Goal: Transaction & Acquisition: Purchase product/service

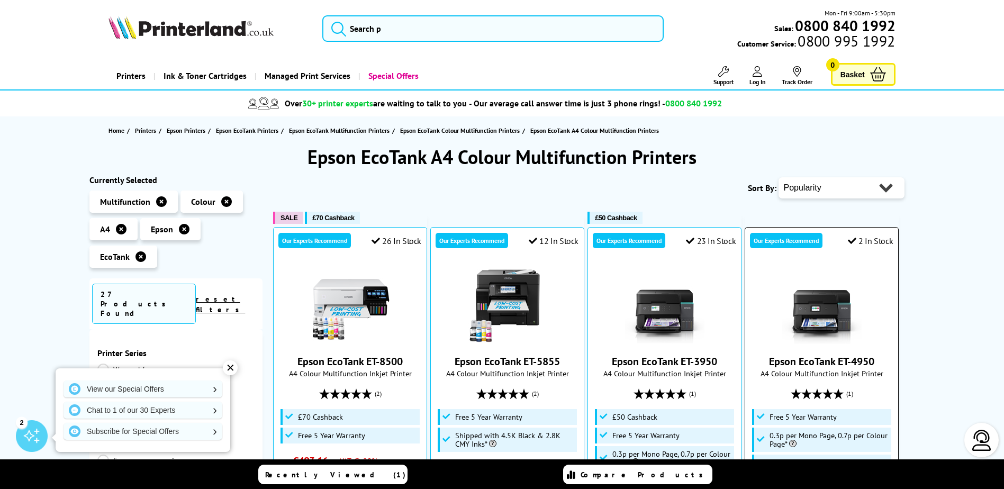
scroll to position [106, 0]
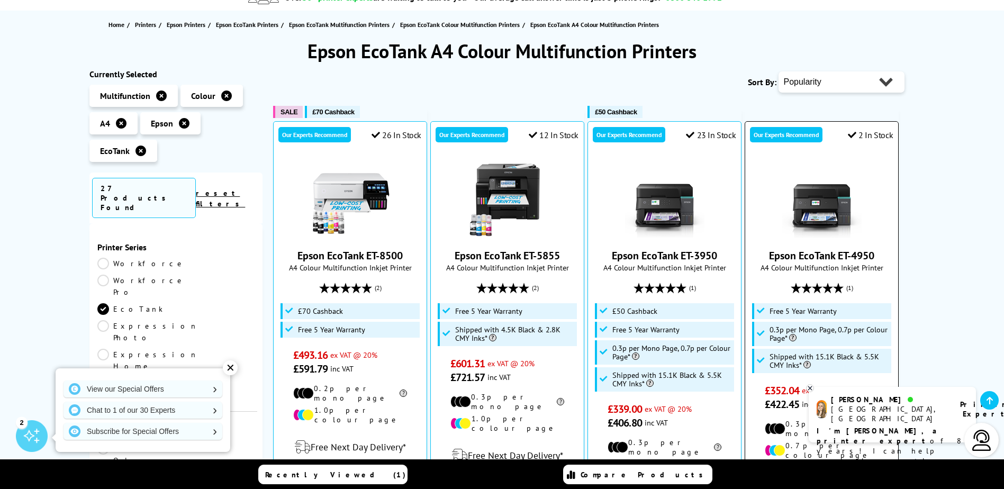
click at [813, 211] on img at bounding box center [822, 198] width 79 height 79
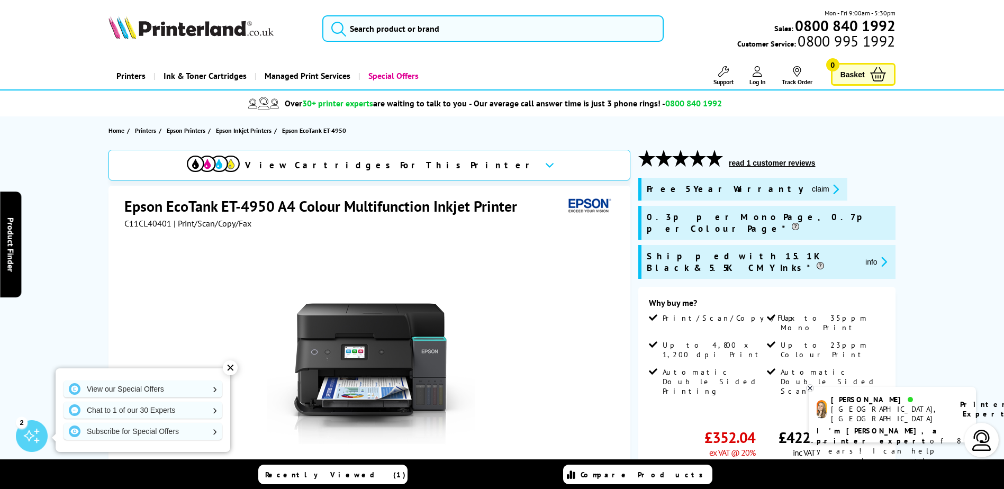
scroll to position [53, 0]
